Goal: Use online tool/utility: Use online tool/utility

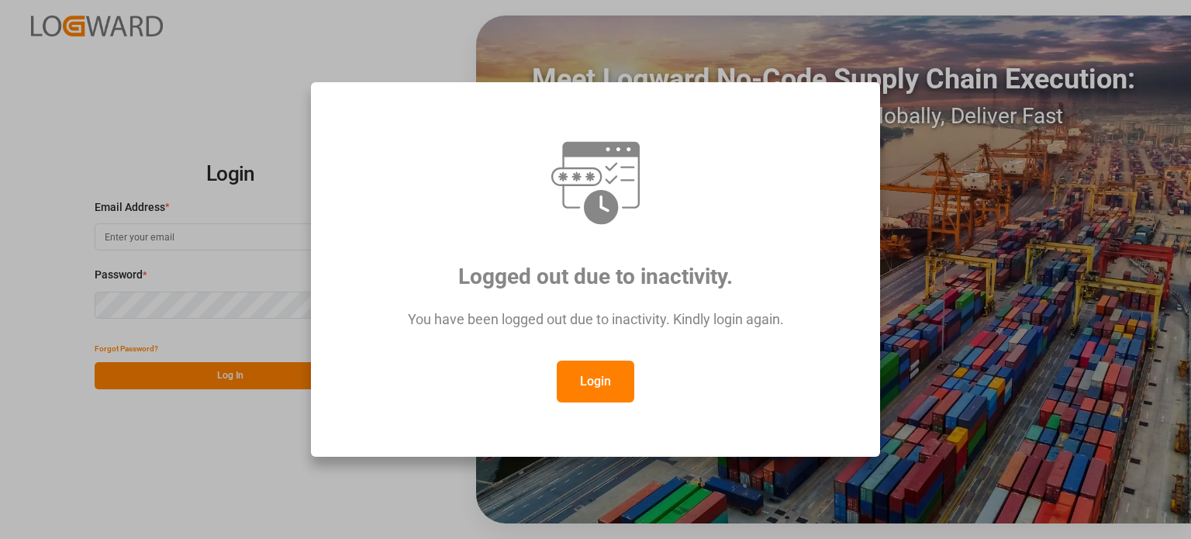
click at [608, 379] on button "Login" at bounding box center [596, 381] width 78 height 42
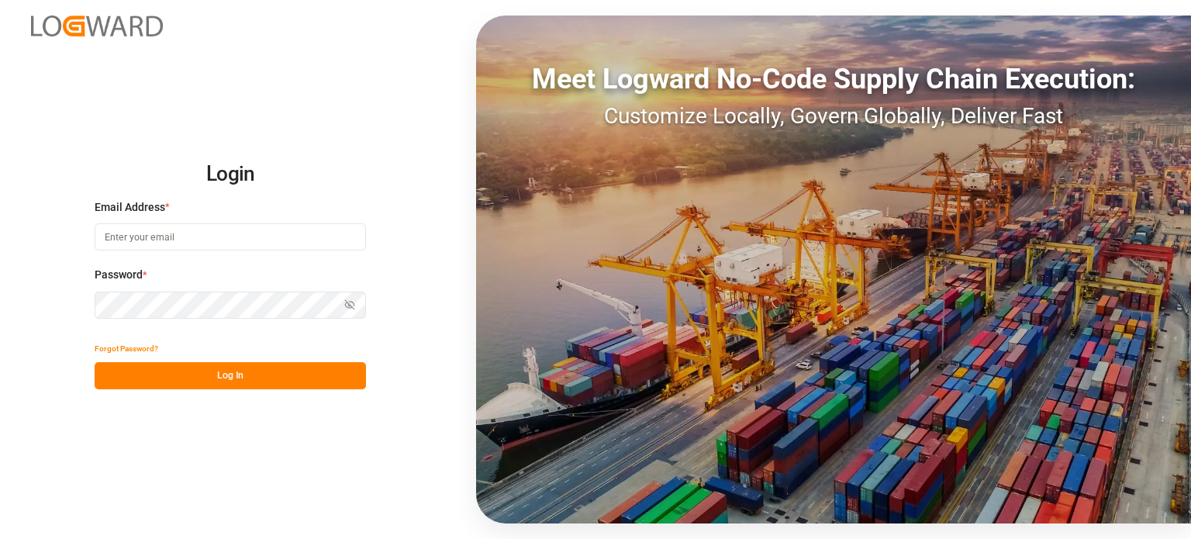
click at [225, 238] on input at bounding box center [230, 236] width 271 height 27
type input "[PERSON_NAME][EMAIL_ADDRESS][DOMAIN_NAME]"
click at [252, 384] on button "Log In" at bounding box center [230, 375] width 271 height 27
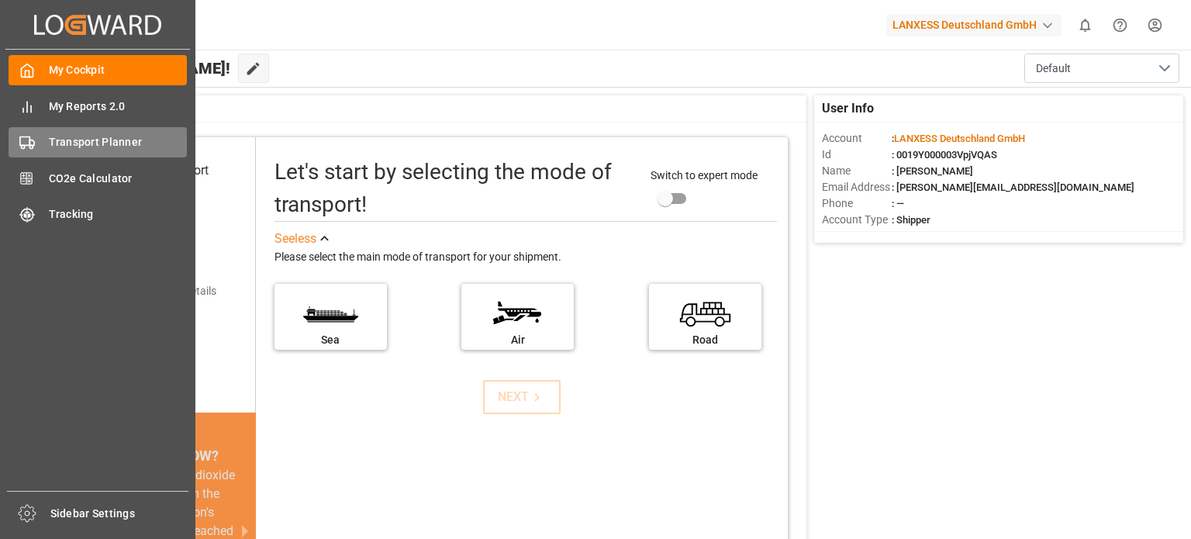
click at [56, 138] on span "Transport Planner" at bounding box center [118, 142] width 139 height 16
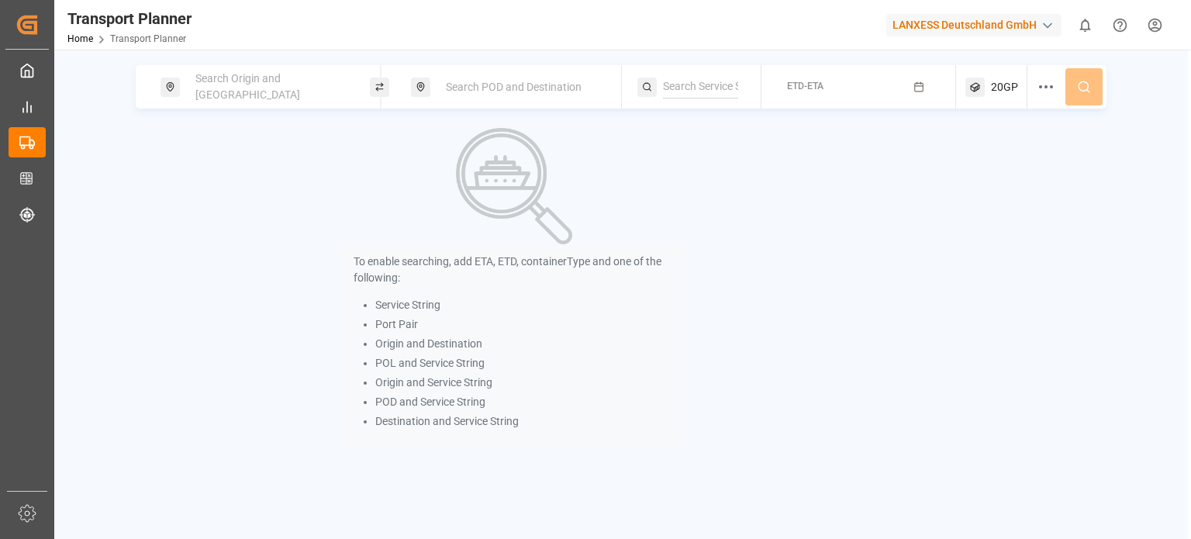
click at [294, 82] on span "Search Origin and [GEOGRAPHIC_DATA]" at bounding box center [247, 86] width 105 height 29
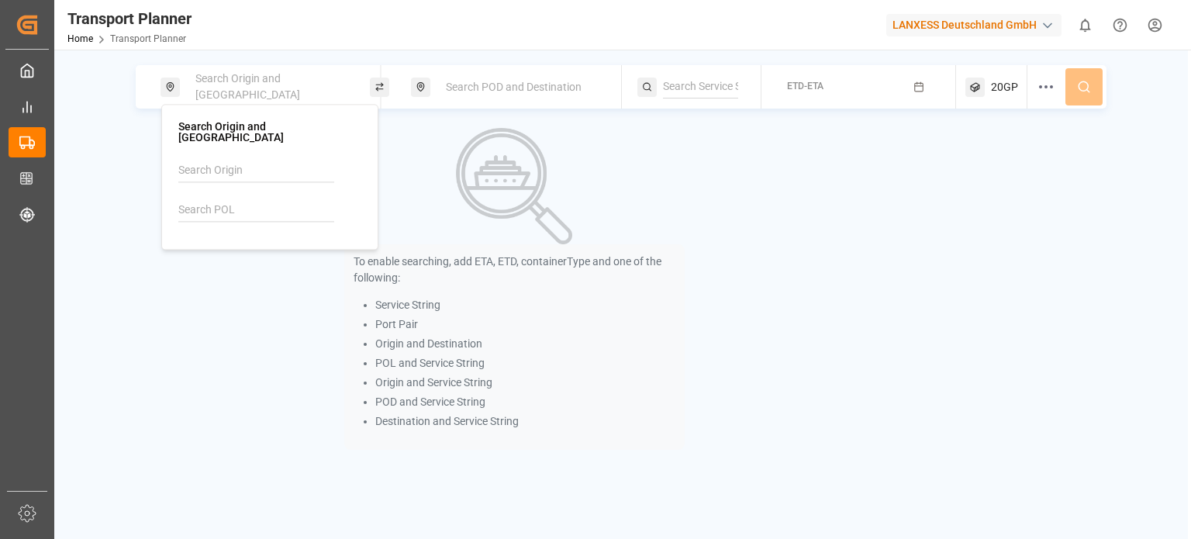
click at [264, 198] on input at bounding box center [256, 209] width 156 height 23
click at [243, 247] on span "DEHAM" at bounding box center [236, 252] width 37 height 16
type input "DEHAM"
click at [516, 100] on div "Search POD and Destination" at bounding box center [519, 87] width 167 height 29
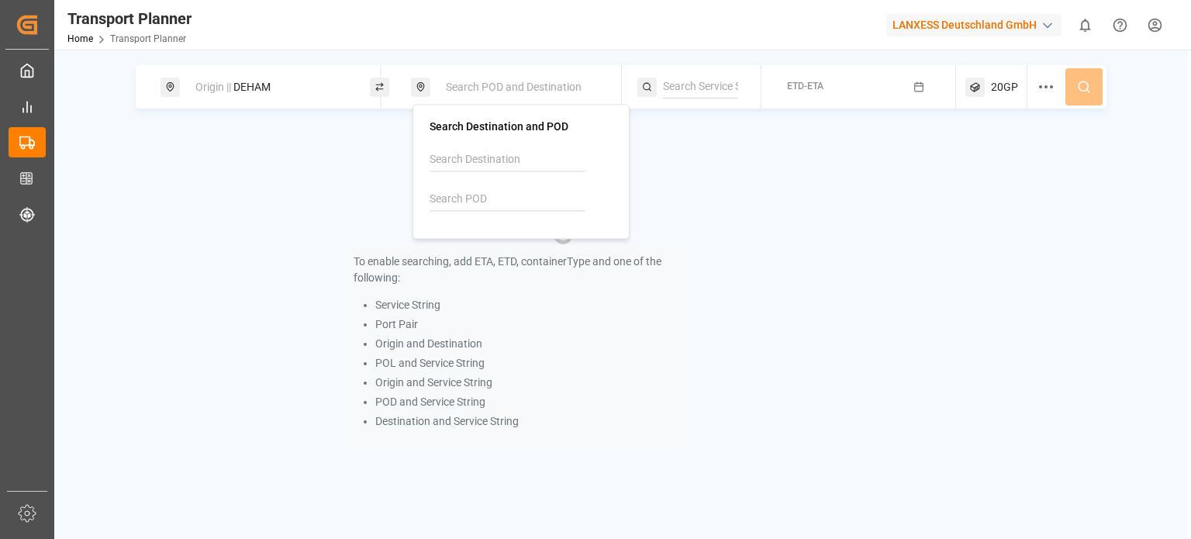
click at [481, 191] on input at bounding box center [507, 199] width 156 height 23
click at [474, 250] on div "[GEOGRAPHIC_DATA]" at bounding box center [501, 258] width 105 height 16
type input "CNSHA"
click at [767, 199] on div "To enable searching, add ETA, ETD, containerType and one of the following: Serv…" at bounding box center [514, 289] width 757 height 322
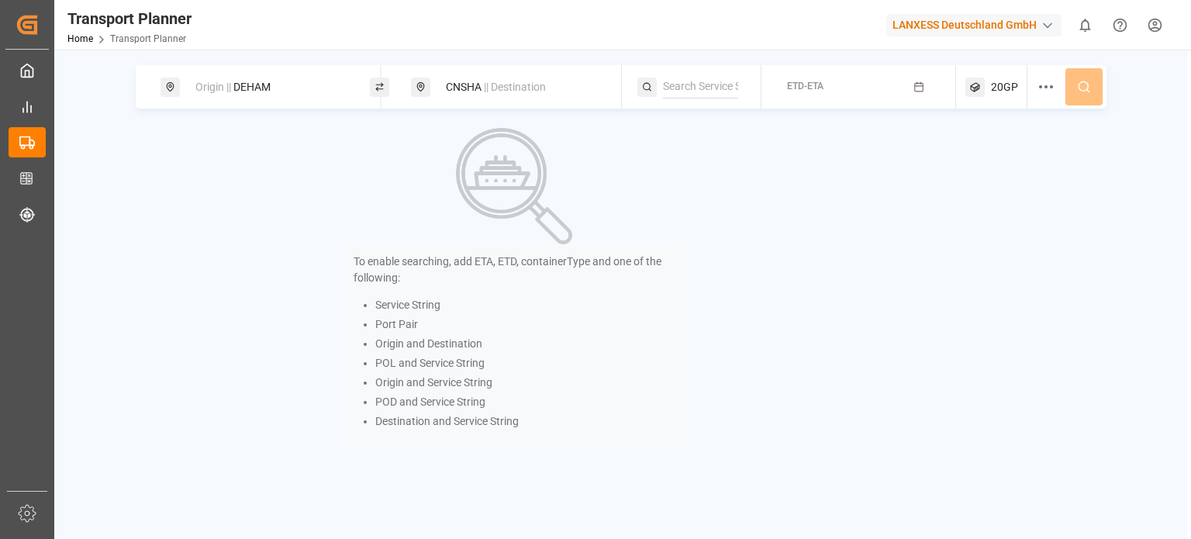
click at [831, 86] on button "ETD-ETA" at bounding box center [859, 87] width 176 height 30
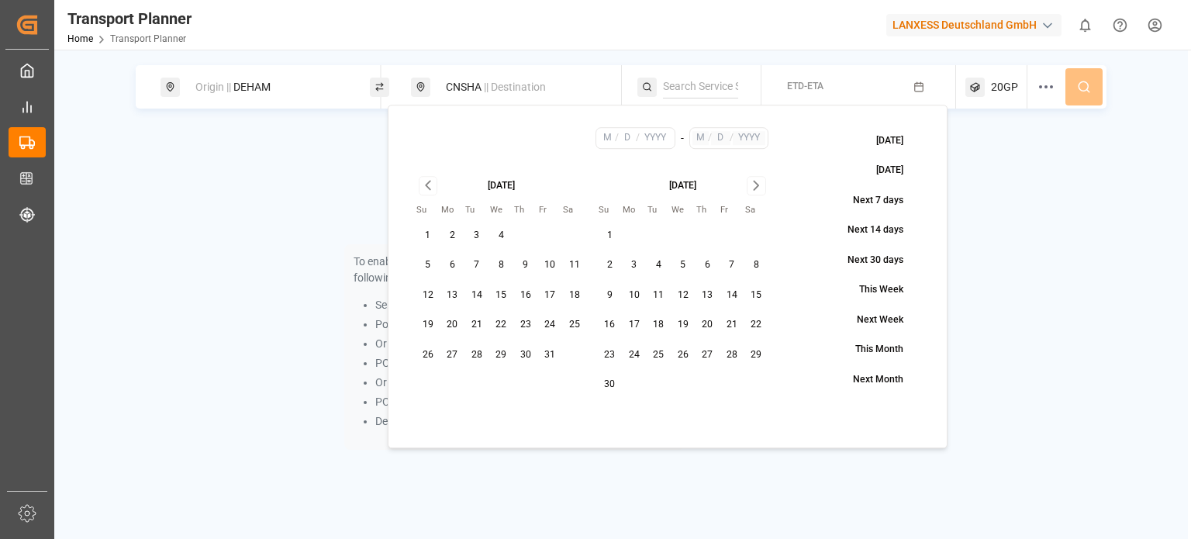
click at [447, 354] on button "27" at bounding box center [452, 355] width 25 height 25
type input "10"
type input "27"
type input "2025"
click at [753, 186] on icon "Go to next month" at bounding box center [756, 185] width 18 height 19
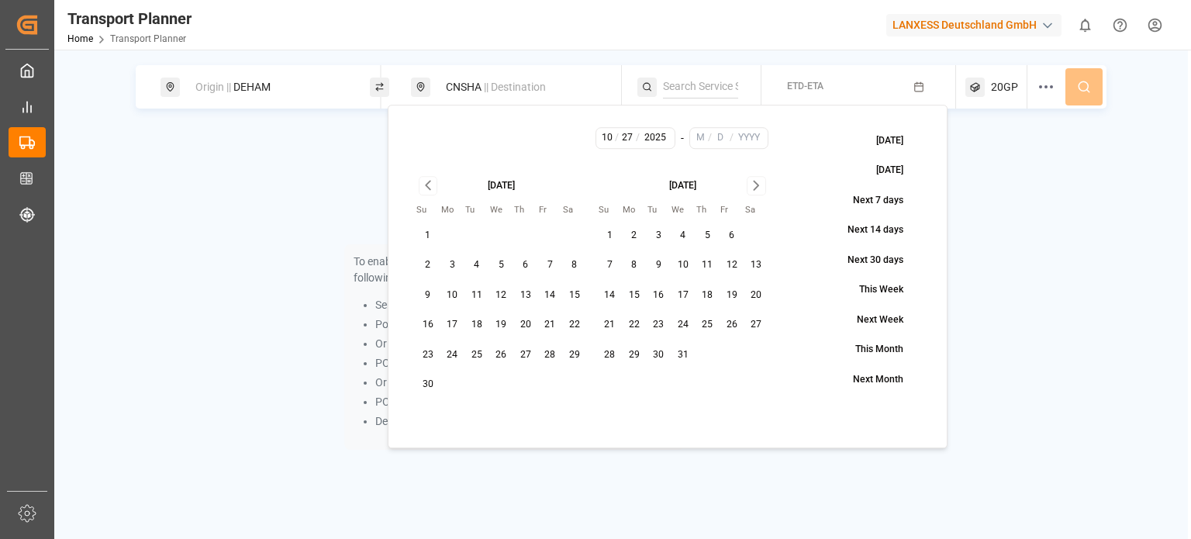
click at [686, 362] on button "31" at bounding box center [683, 355] width 25 height 25
type input "12"
type input "31"
type input "2025"
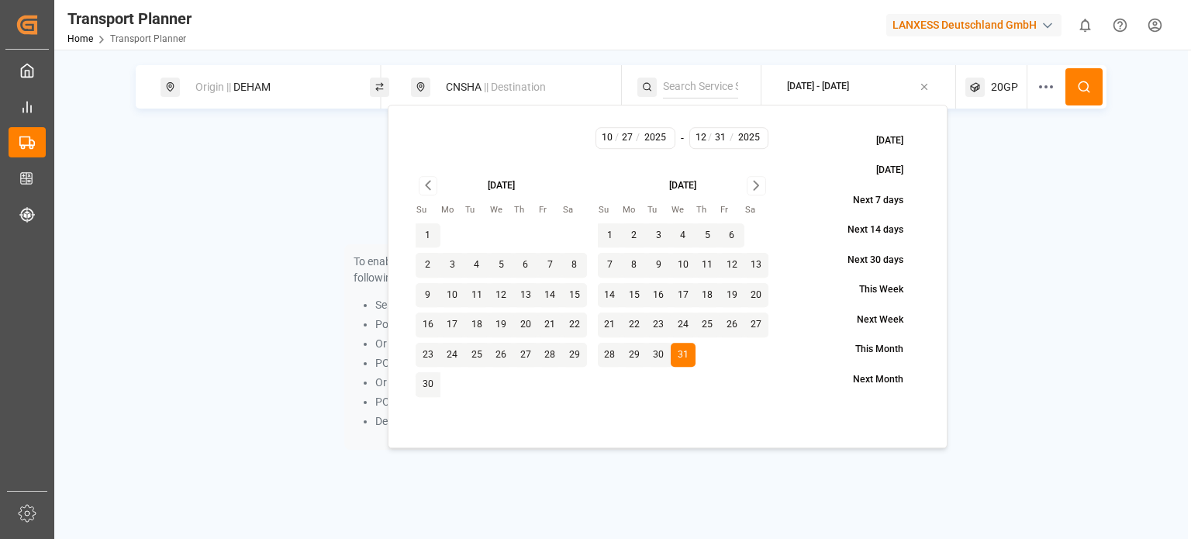
click at [1007, 94] on span "20GP" at bounding box center [1004, 87] width 27 height 16
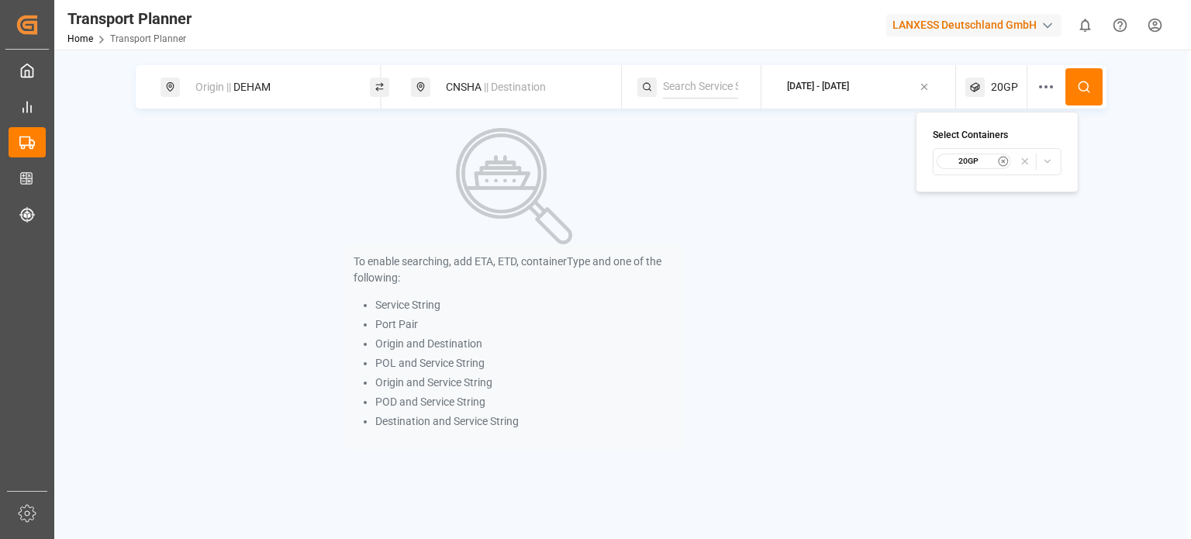
click at [1002, 162] on icon "button" at bounding box center [1003, 161] width 11 height 11
click at [983, 163] on span "Select Container Type..." at bounding box center [982, 161] width 101 height 14
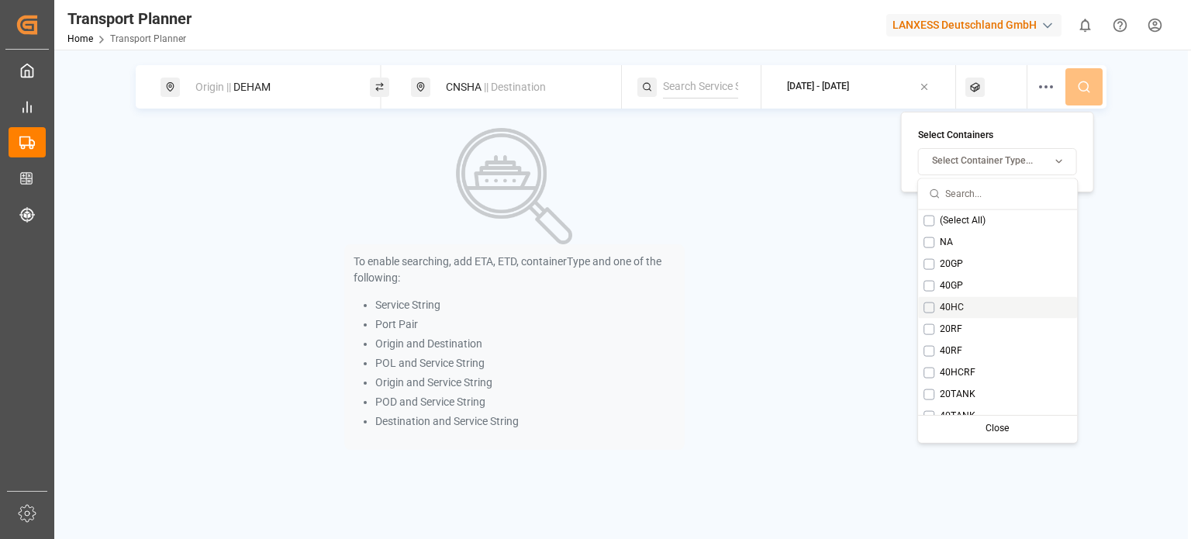
click at [952, 306] on span "40HC" at bounding box center [952, 307] width 24 height 14
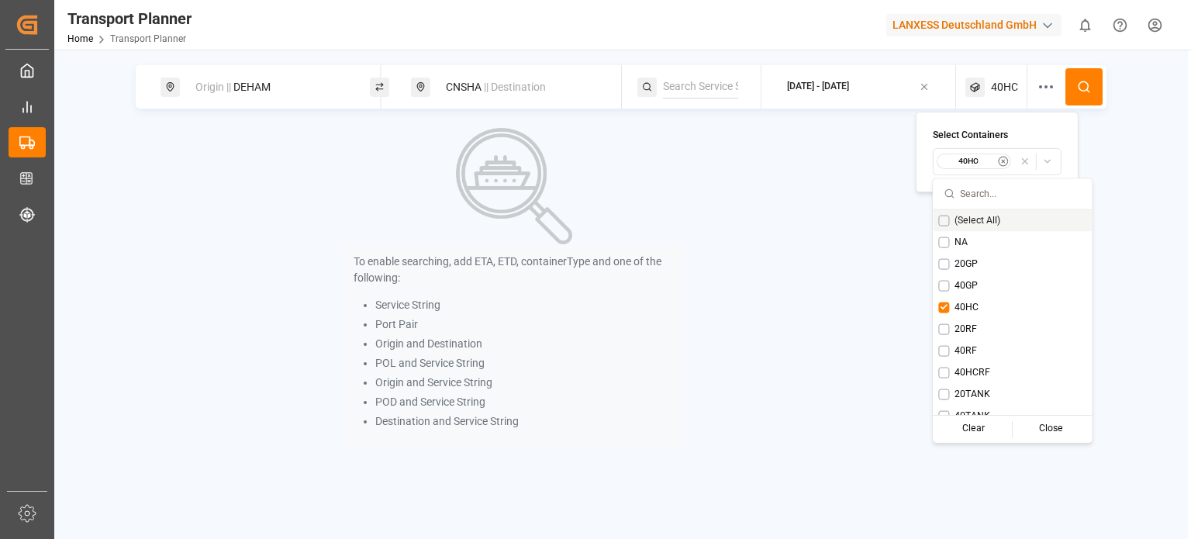
click at [1091, 90] on button at bounding box center [1083, 86] width 37 height 37
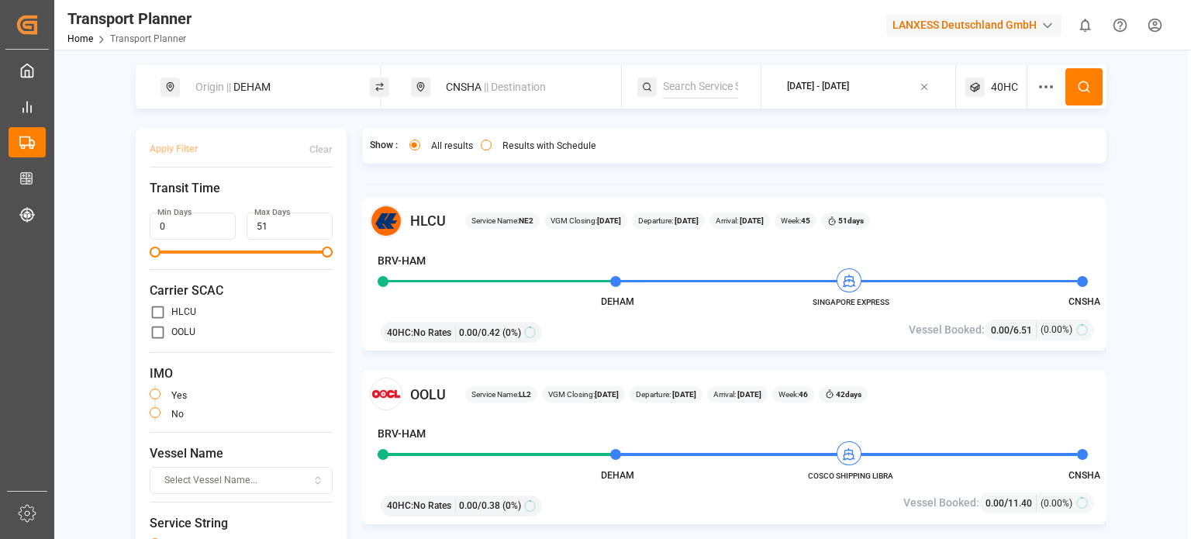
scroll to position [698, 0]
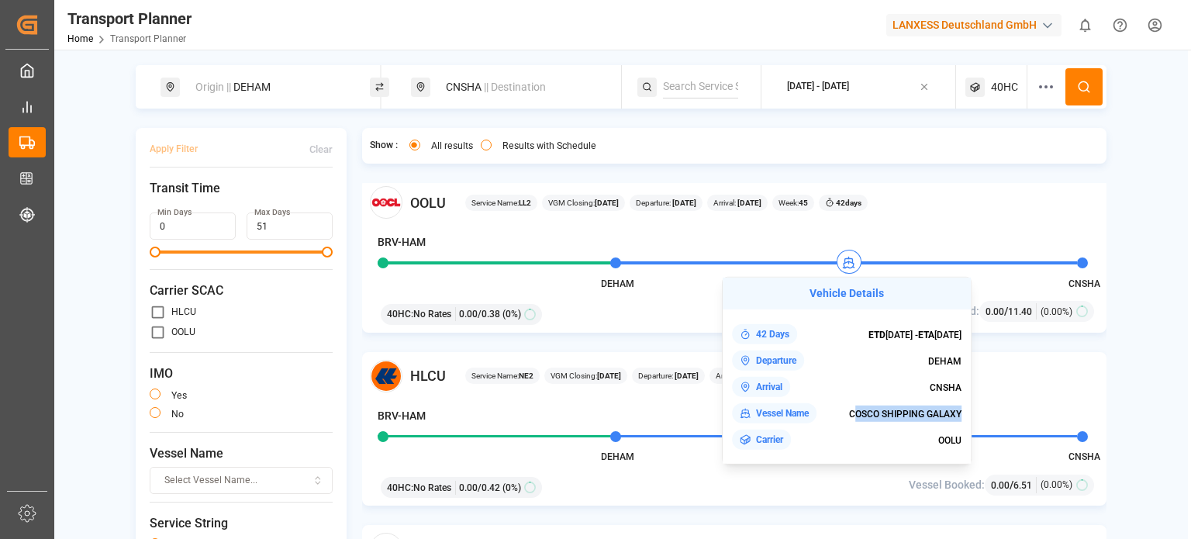
drag, startPoint x: 852, startPoint y: 417, endPoint x: 960, endPoint y: 415, distance: 108.5
click at [960, 415] on span "COSCO SHIPPING GALAXY" at bounding box center [905, 413] width 112 height 11
copy span "OSCO SHIPPING GALAXY"
